Goal: Communication & Community: Ask a question

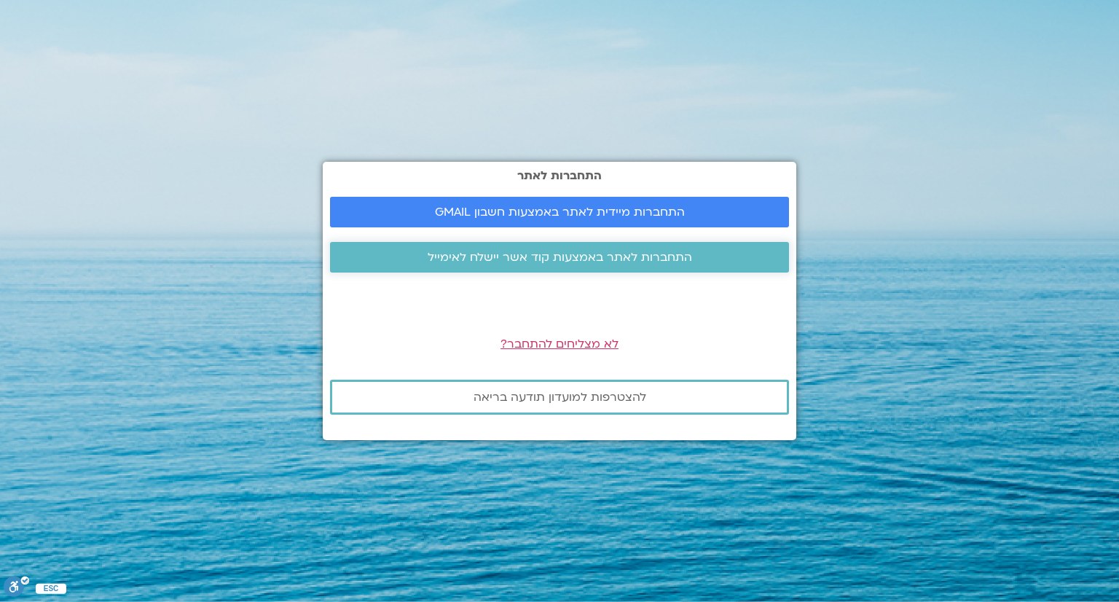
click at [611, 251] on span "התחברות לאתר באמצעות קוד אשר יישלח לאימייל" at bounding box center [560, 257] width 265 height 13
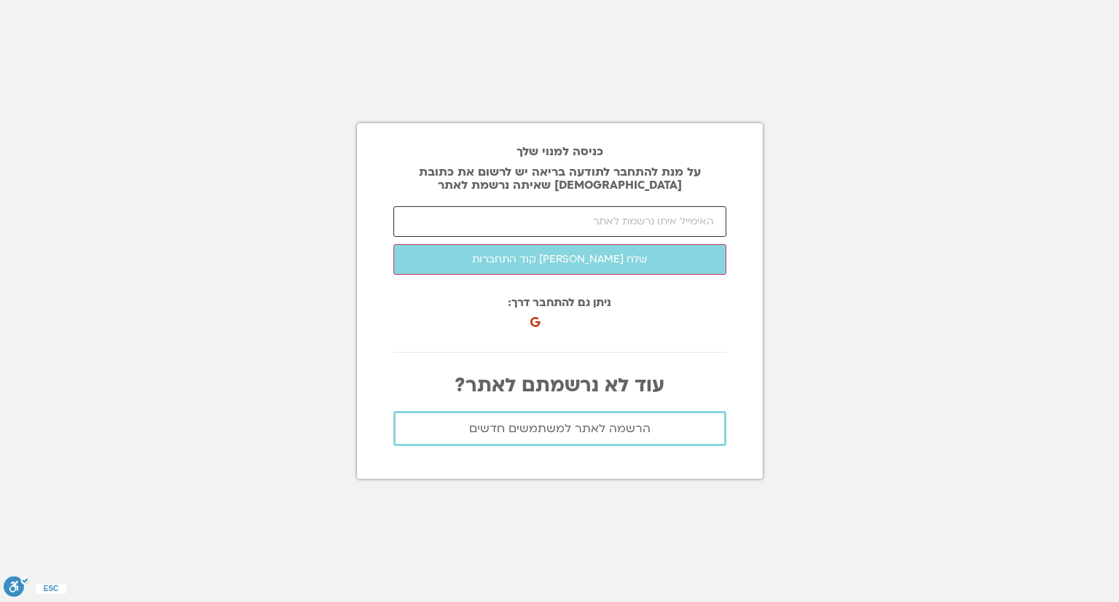
click at [470, 224] on input "email" at bounding box center [560, 221] width 333 height 31
type input "ד"
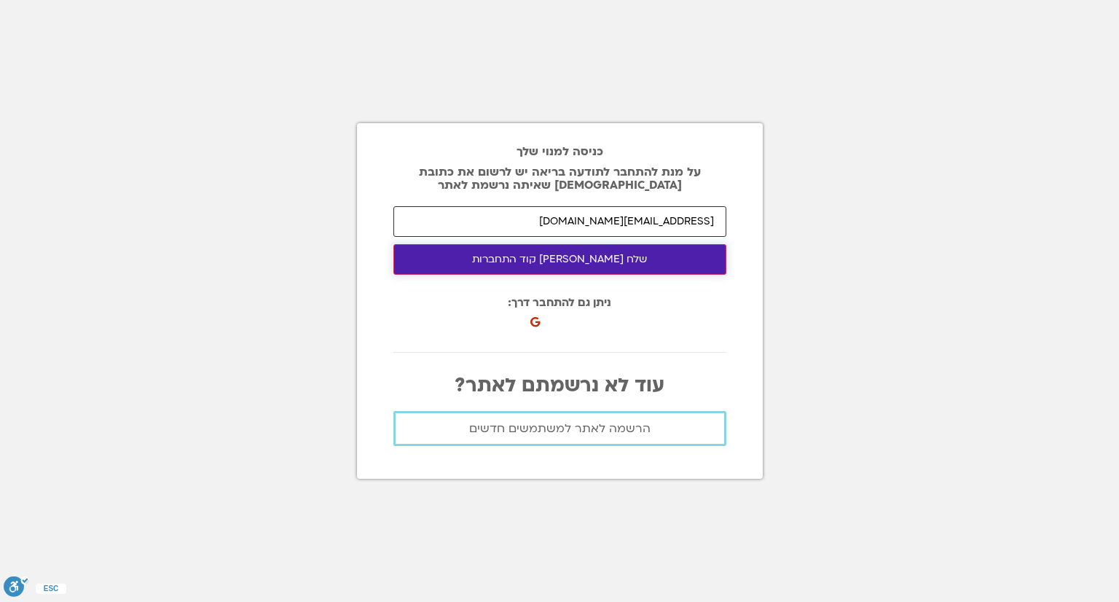
type input "[EMAIL_ADDRESS][DOMAIN_NAME]"
click at [542, 257] on button "שלח לי קוד התחברות" at bounding box center [560, 259] width 333 height 31
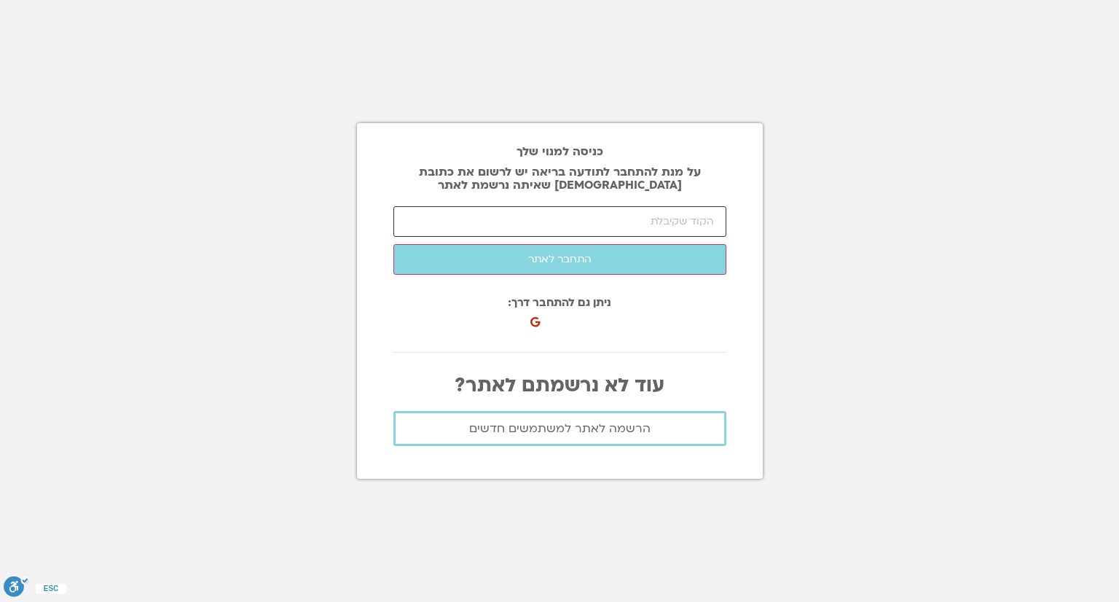
click at [477, 219] on input "number" at bounding box center [560, 221] width 333 height 31
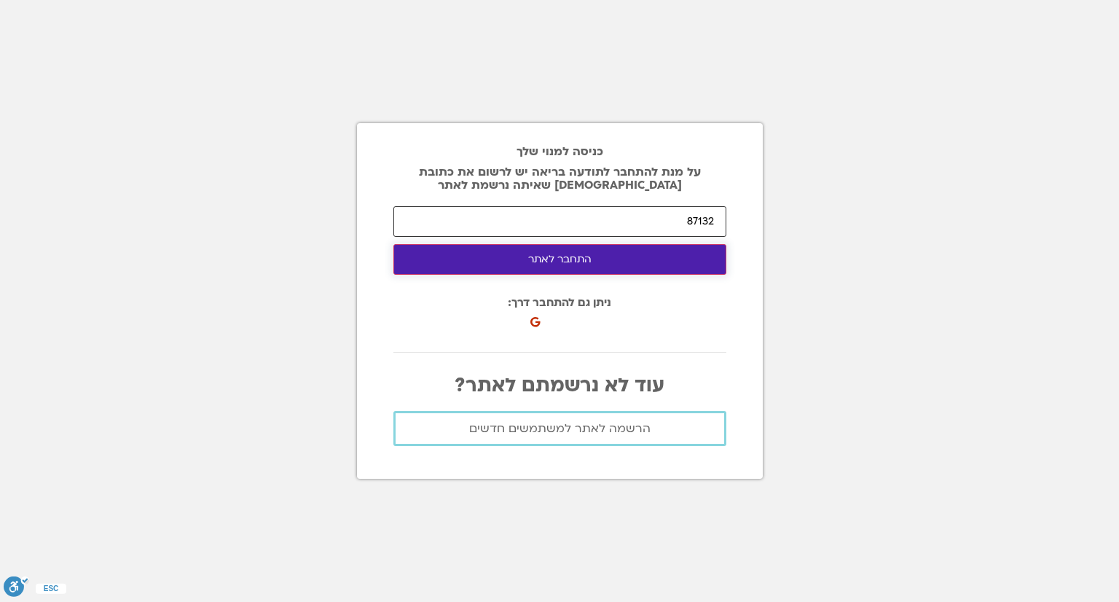
type input "87132"
click at [551, 259] on button "התחבר לאתר" at bounding box center [560, 259] width 333 height 31
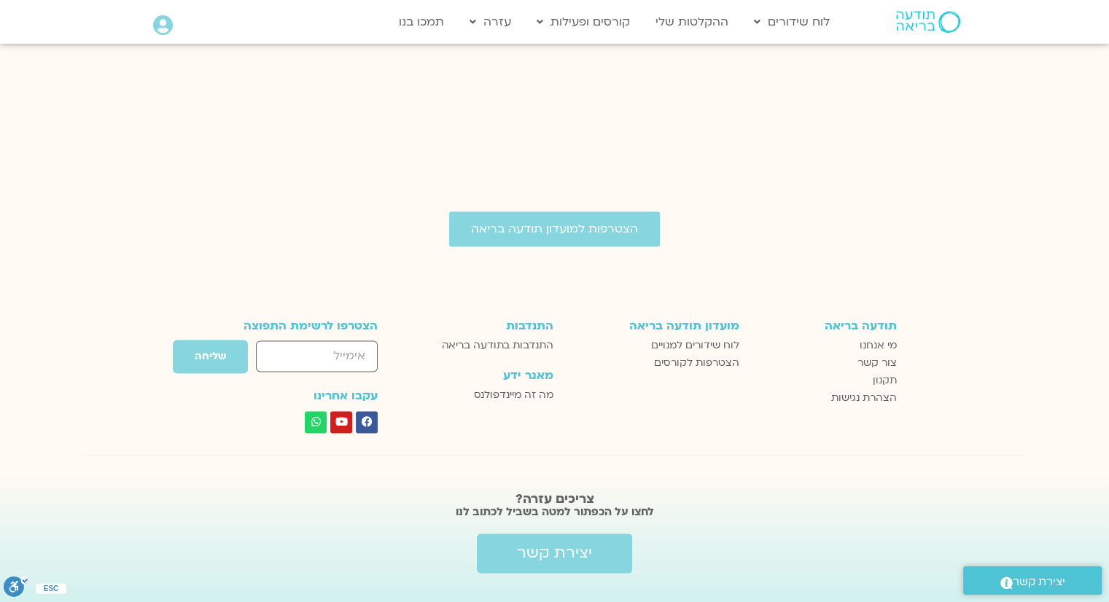
scroll to position [2057, 0]
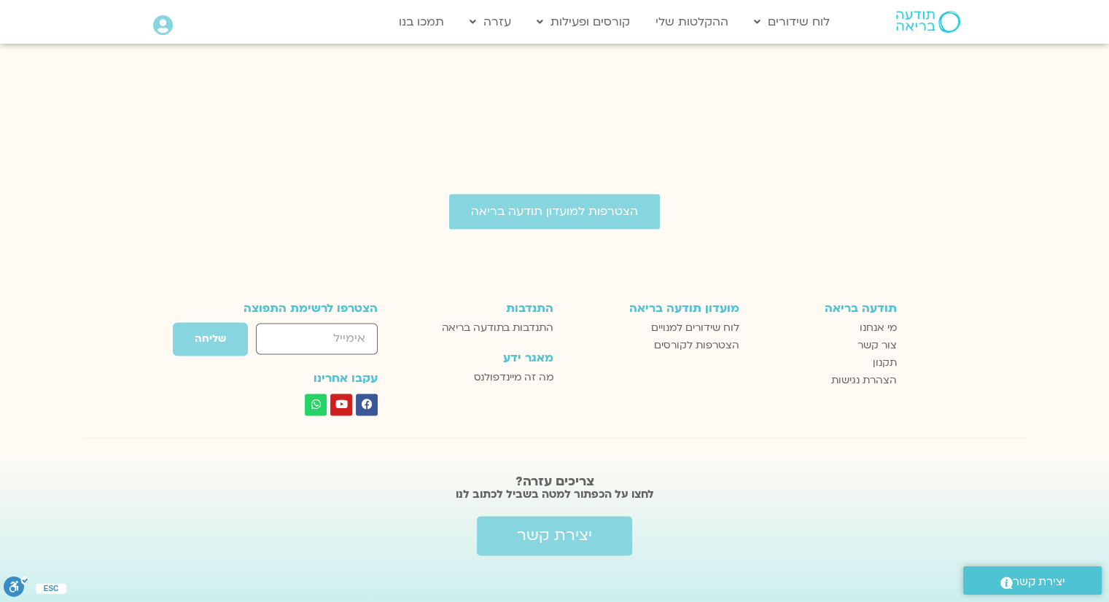
click at [1023, 574] on span "יצירת קשר" at bounding box center [1038, 582] width 52 height 20
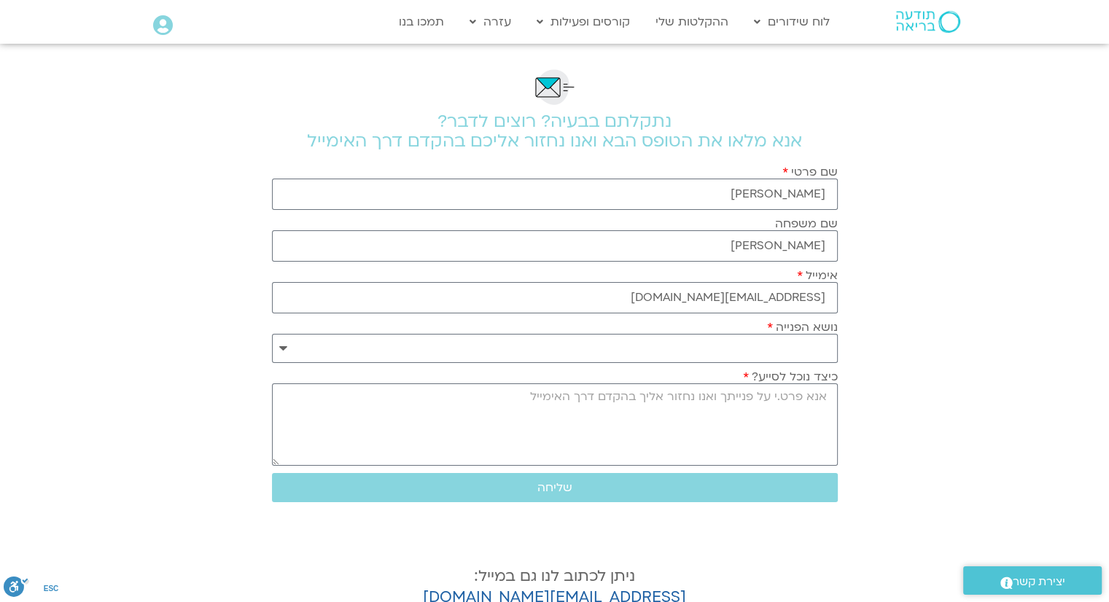
click at [1023, 574] on body "דלג לתוכן Main Menu לוח שידורים לוח שידורים יומי תכניה שבועית ההקלטות שלי קורסי…" at bounding box center [554, 601] width 1109 height 1203
click at [816, 337] on select "**********" at bounding box center [555, 348] width 566 height 29
select select "**********"
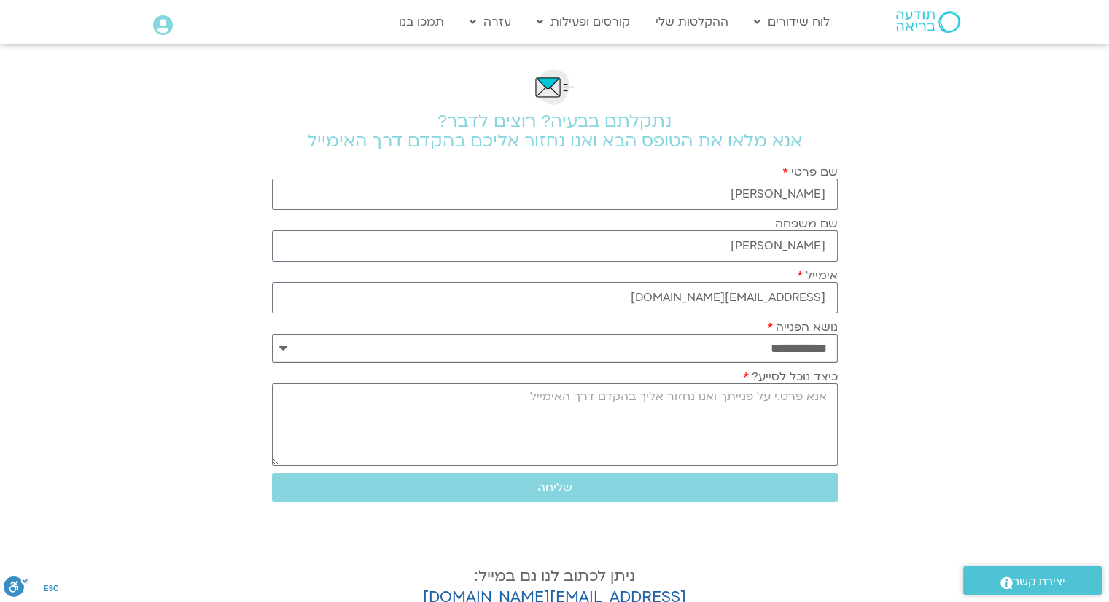
click at [272, 334] on select "**********" at bounding box center [555, 348] width 566 height 29
click at [821, 410] on textarea "כיצד נוכל לסייע?" at bounding box center [555, 424] width 566 height 82
type textarea "t"
click at [791, 394] on textarea "akuo" at bounding box center [555, 424] width 566 height 82
type textarea "a"
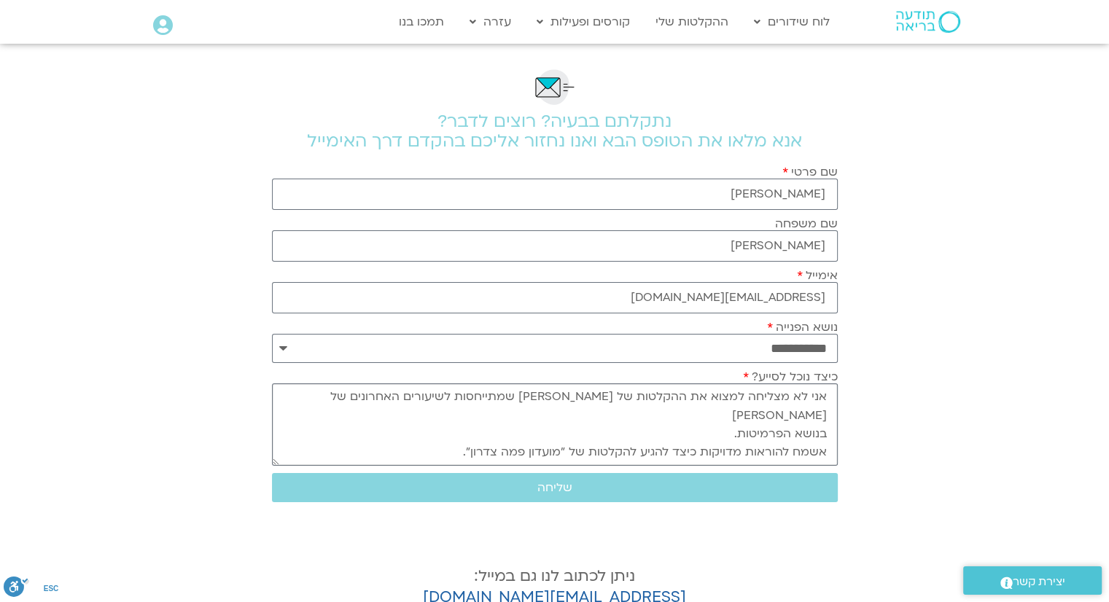
click at [764, 399] on textarea "אני לא מצליחה למצוא את ההקלטות של רון אלון שמתייחסות לשיעורים האחרונים של פמה צ…" at bounding box center [555, 424] width 566 height 82
type textarea "אני לא מצליחה למצוא את ההקלטות של רון אלון שמתייחסות לשיעורים האחרונים של פמה צ…"
click at [552, 481] on span "שליחה" at bounding box center [554, 487] width 35 height 13
